Goal: Transaction & Acquisition: Download file/media

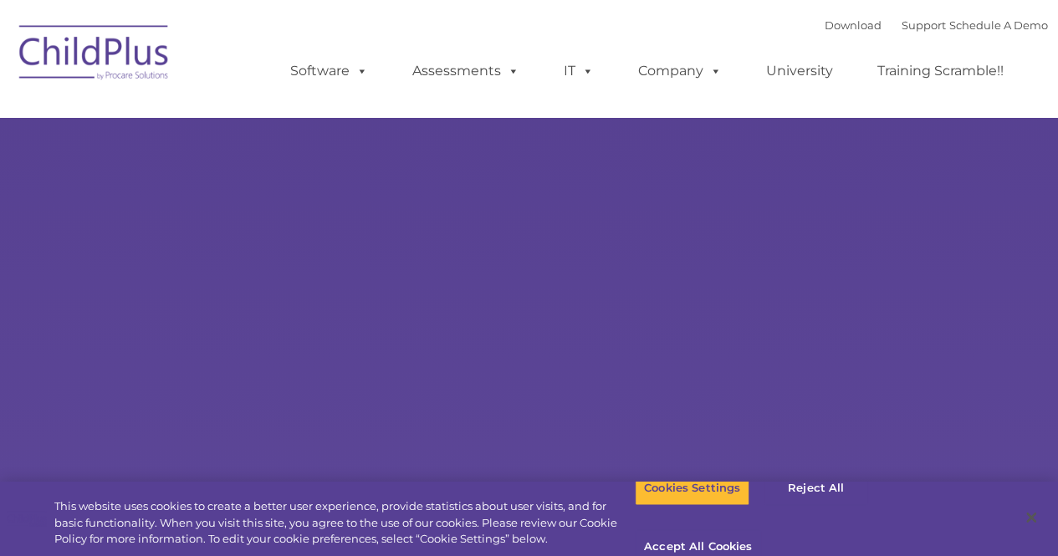
type input ""
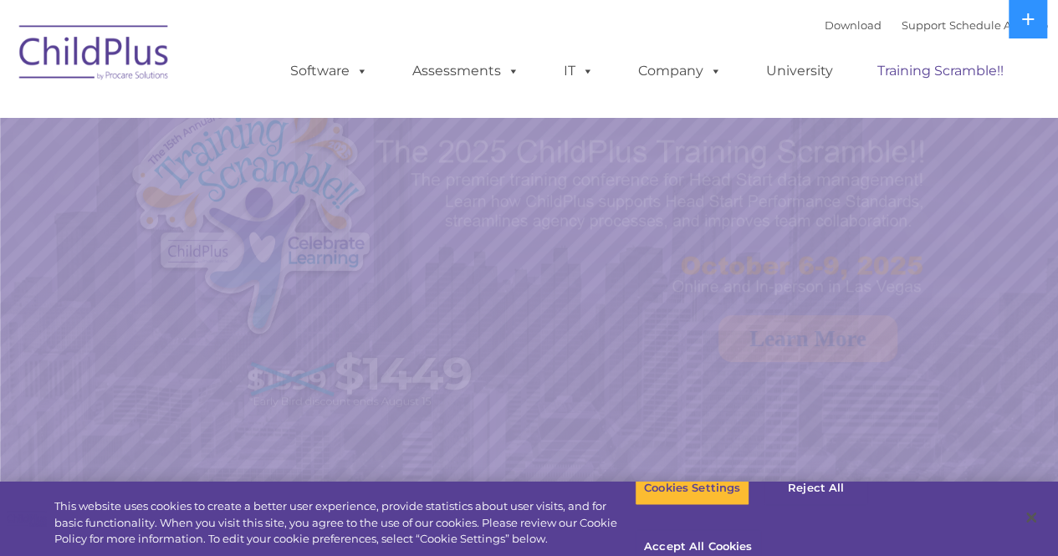
select select "MEDIUM"
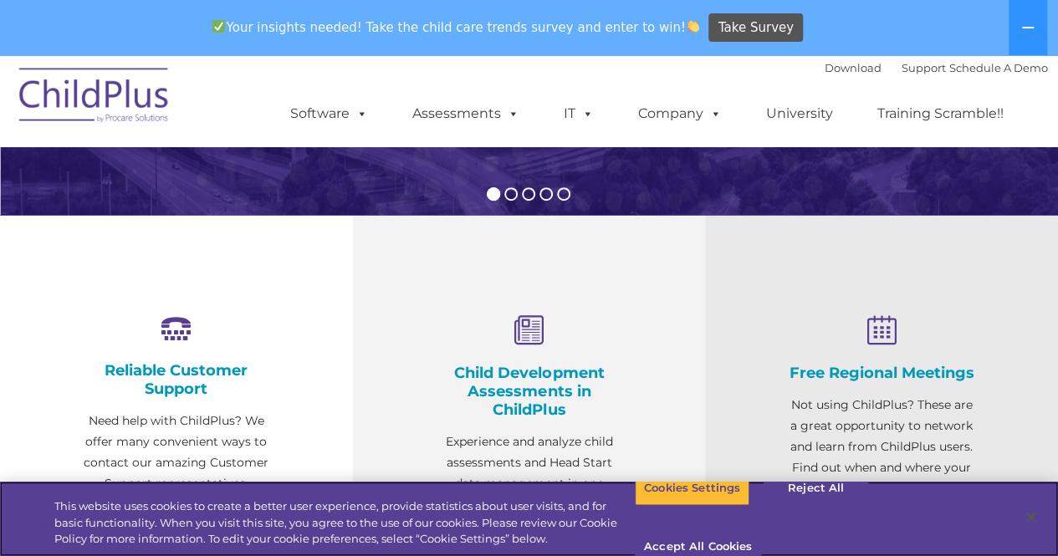
scroll to position [159, 0]
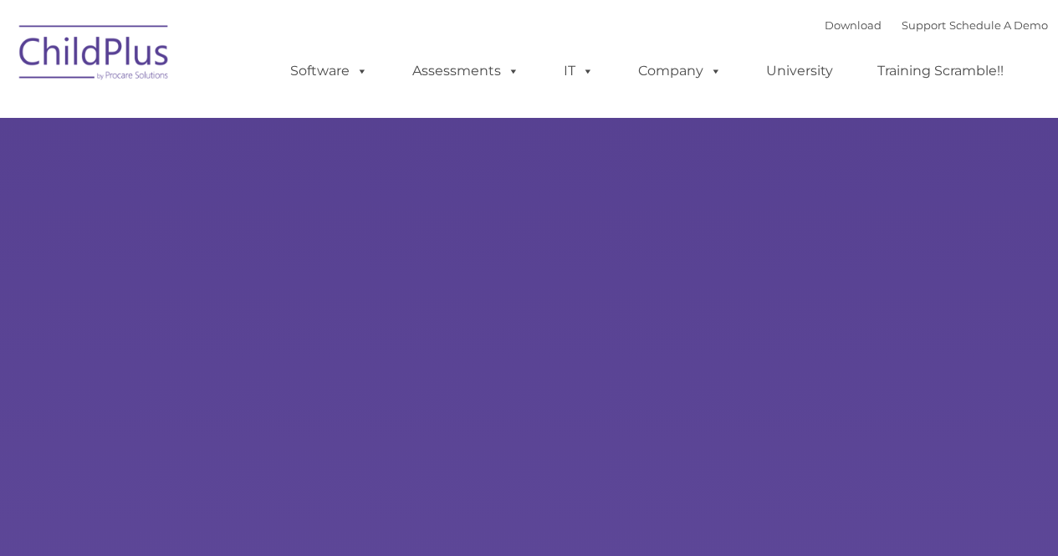
type input ""
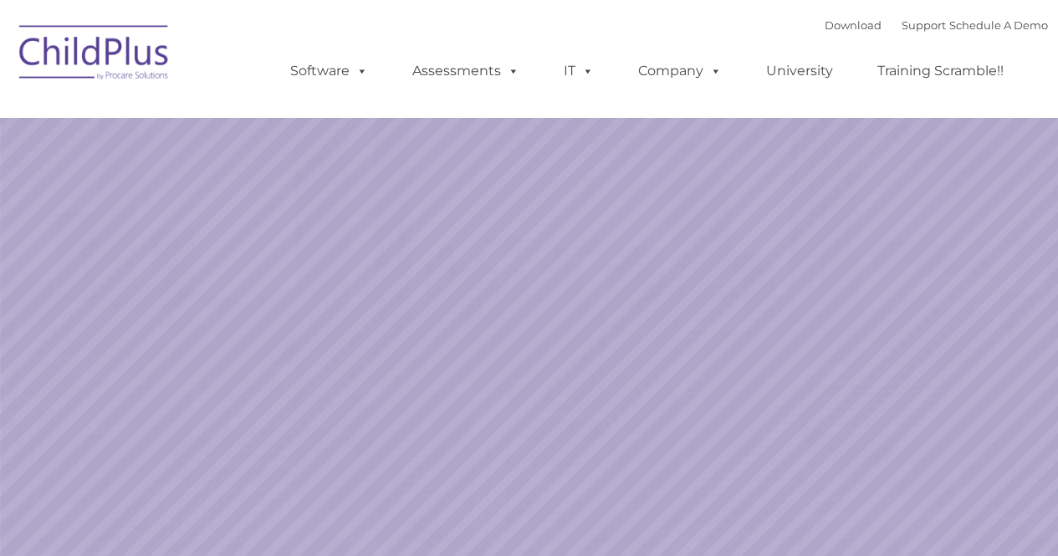
select select "MEDIUM"
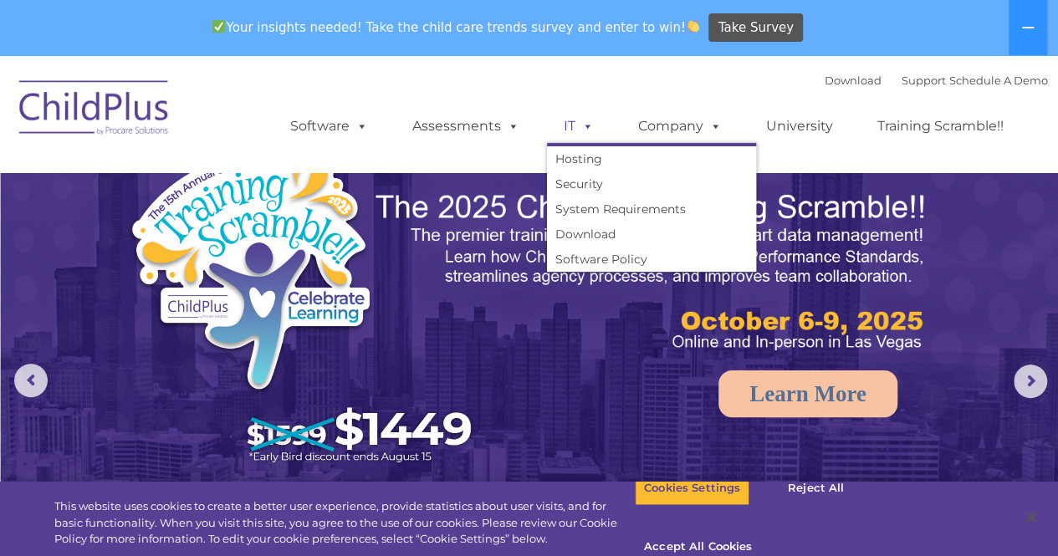
click at [589, 134] on span at bounding box center [585, 126] width 18 height 16
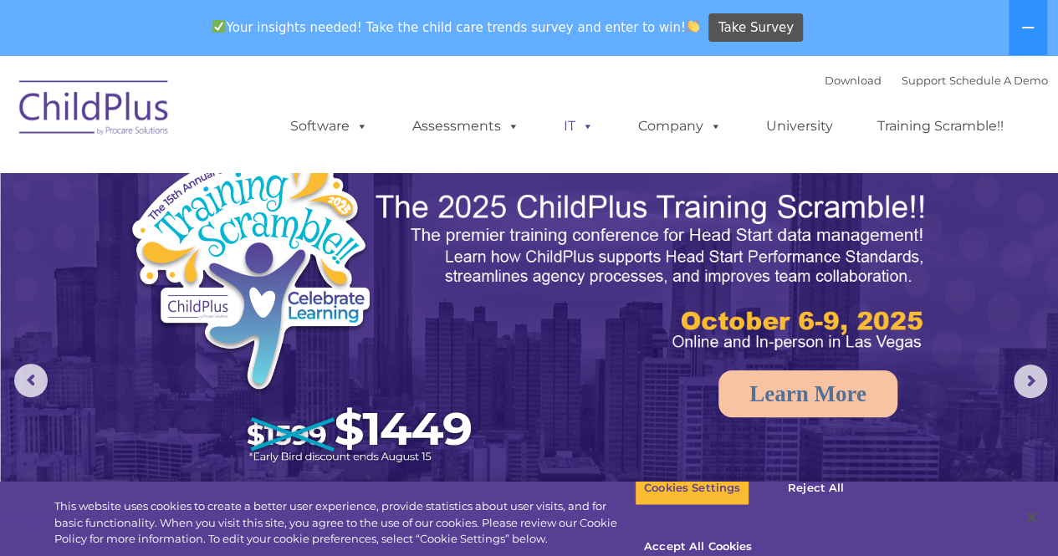
click at [589, 134] on span at bounding box center [585, 126] width 18 height 16
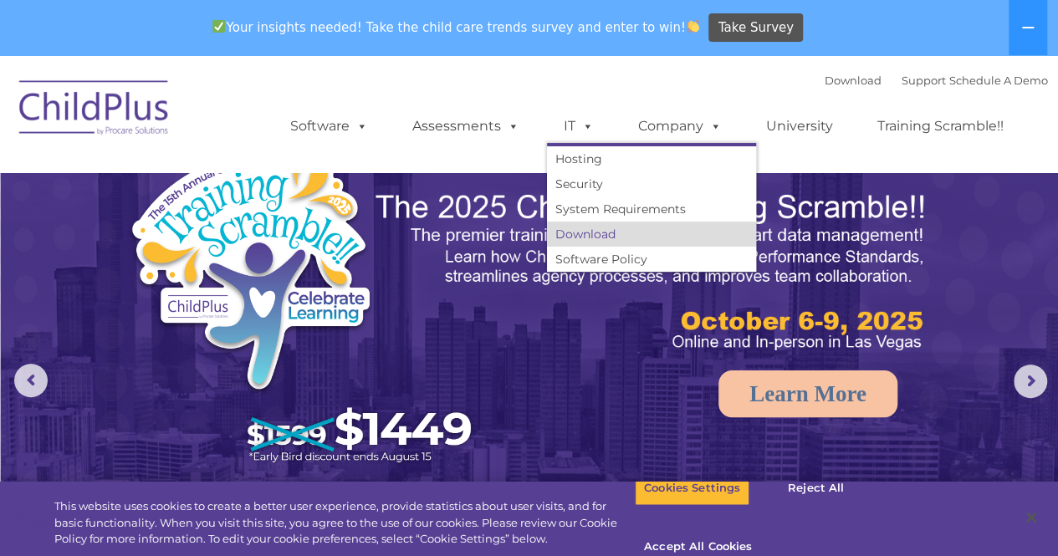
click at [587, 233] on link "Download" at bounding box center [651, 234] width 209 height 25
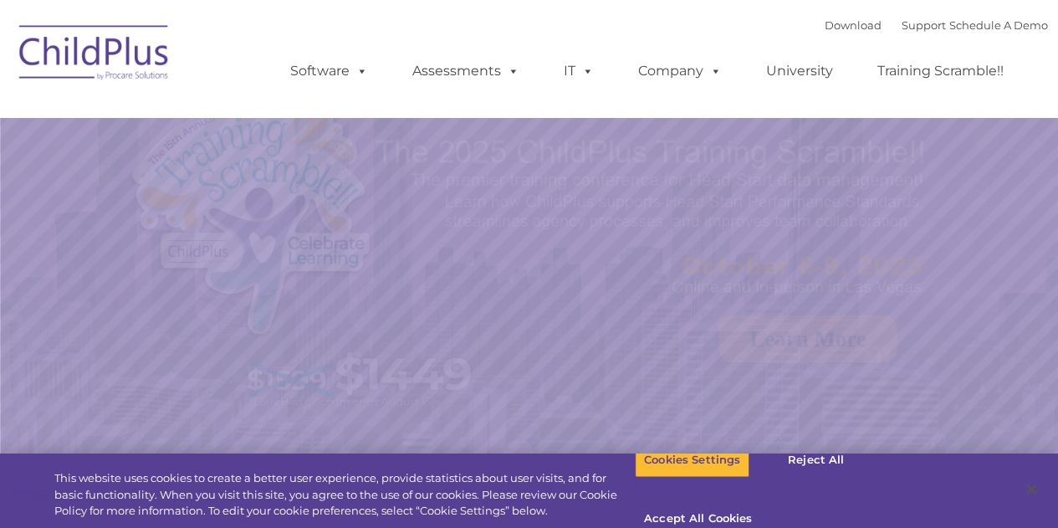
select select "MEDIUM"
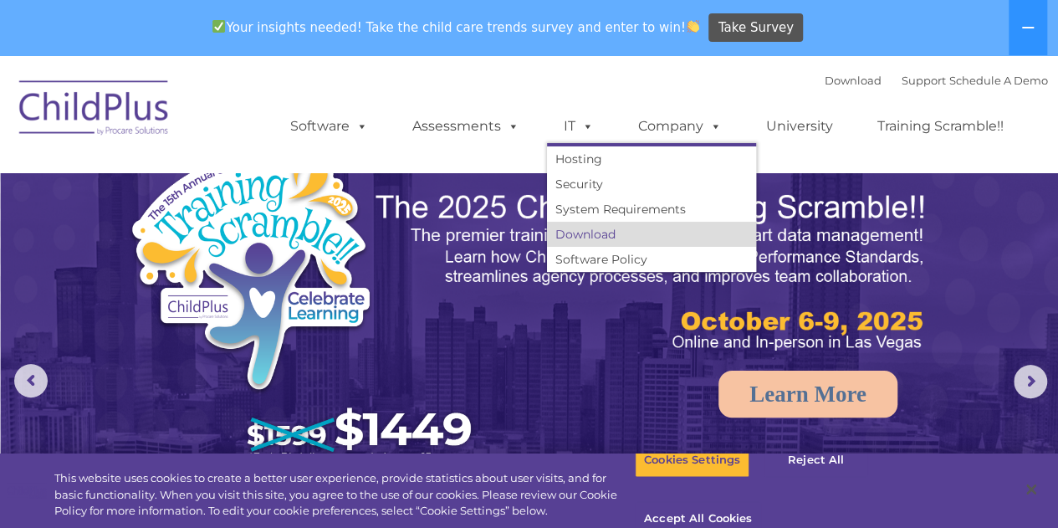
click at [605, 242] on link "Download" at bounding box center [651, 234] width 209 height 25
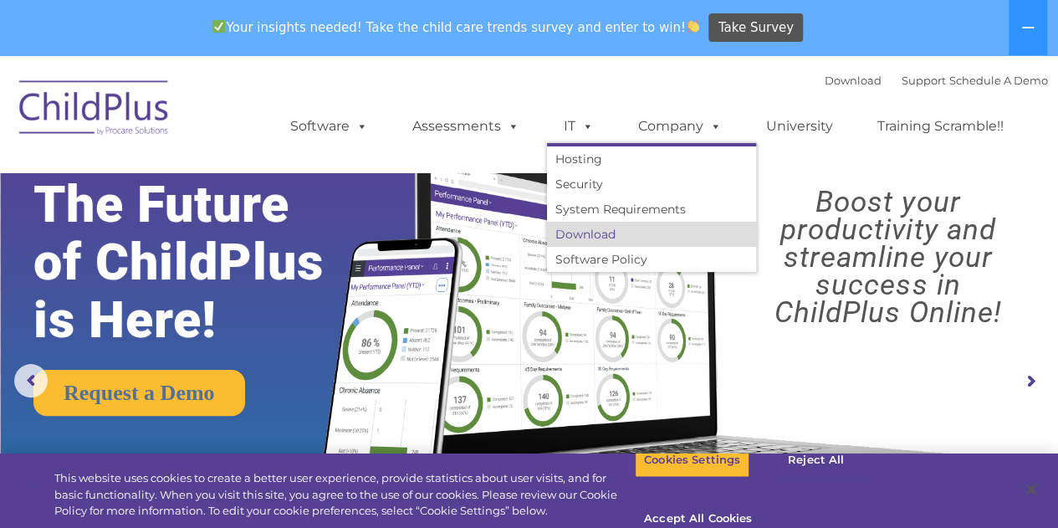
click at [583, 239] on link "Download" at bounding box center [651, 234] width 209 height 25
